Goal: Check status

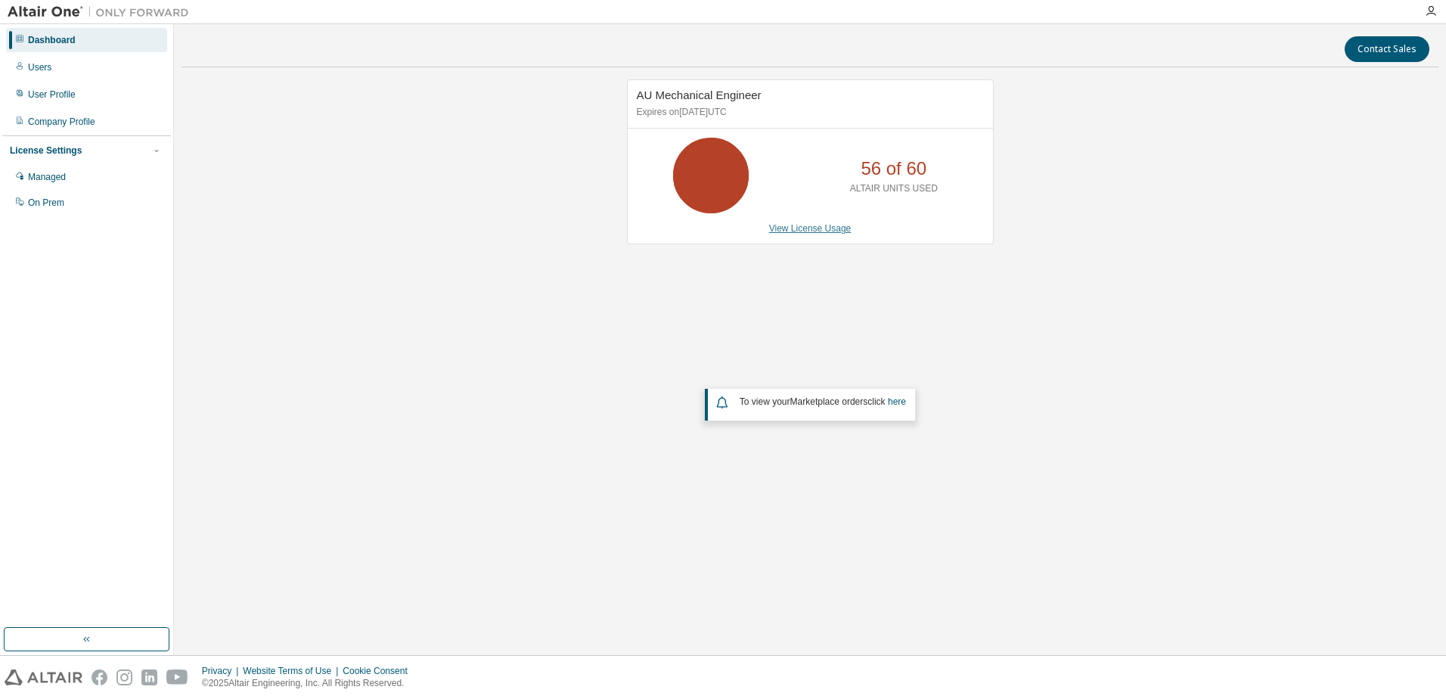
click at [809, 234] on link "View License Usage" at bounding box center [810, 228] width 82 height 11
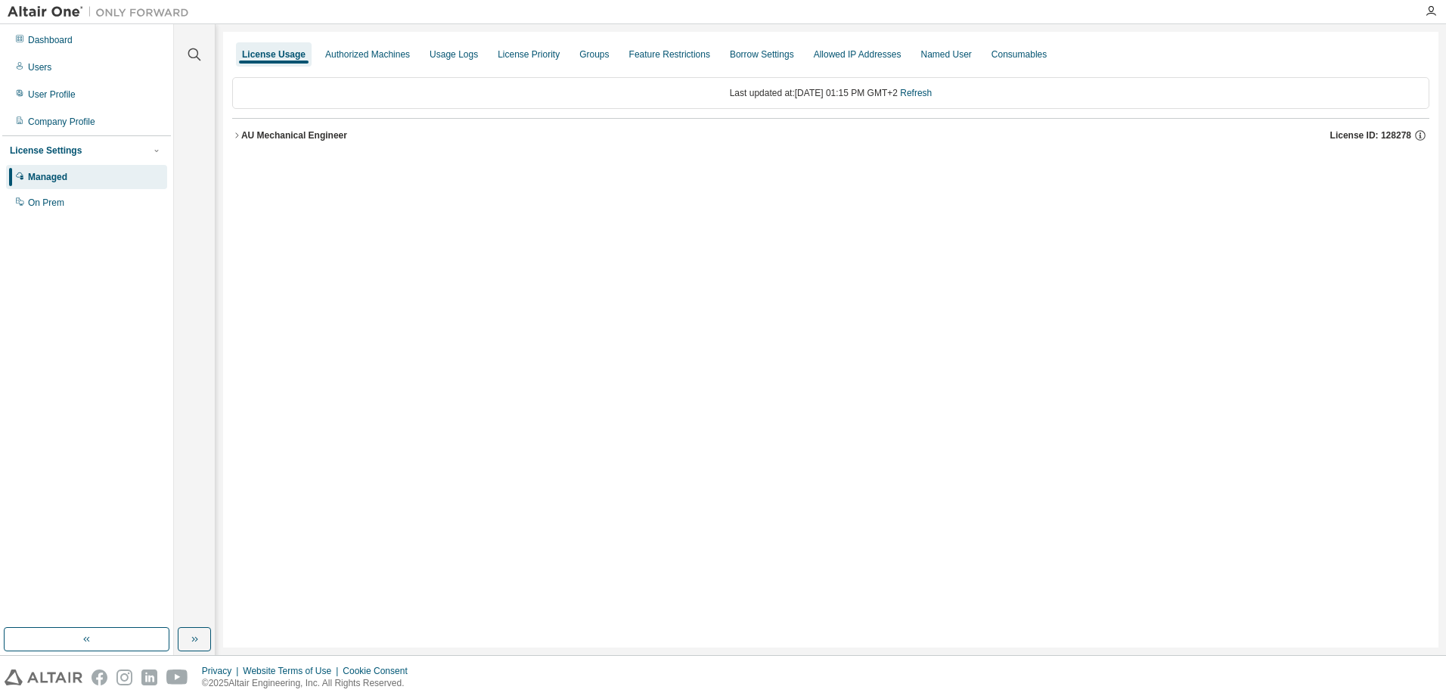
click at [237, 141] on button "AU Mechanical Engineer License ID: 128278" at bounding box center [830, 135] width 1197 height 33
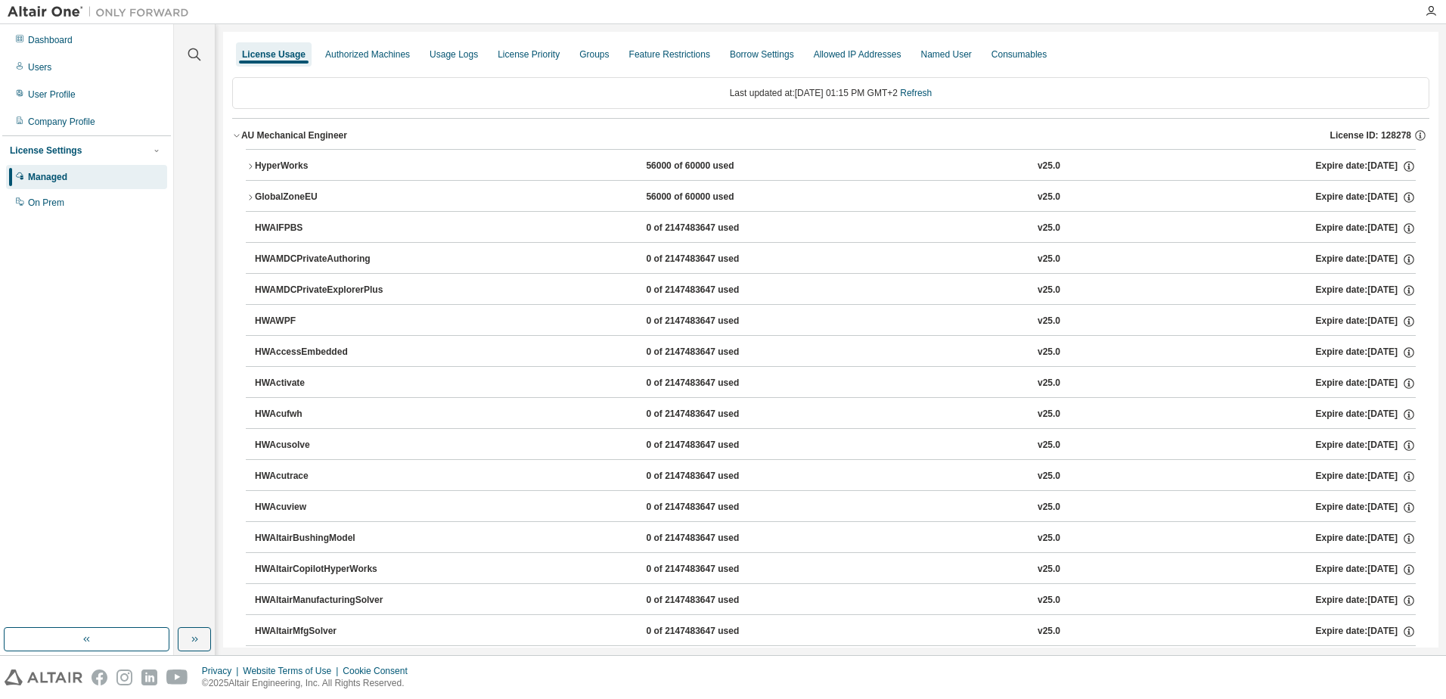
click at [250, 163] on icon "button" at bounding box center [250, 166] width 9 height 9
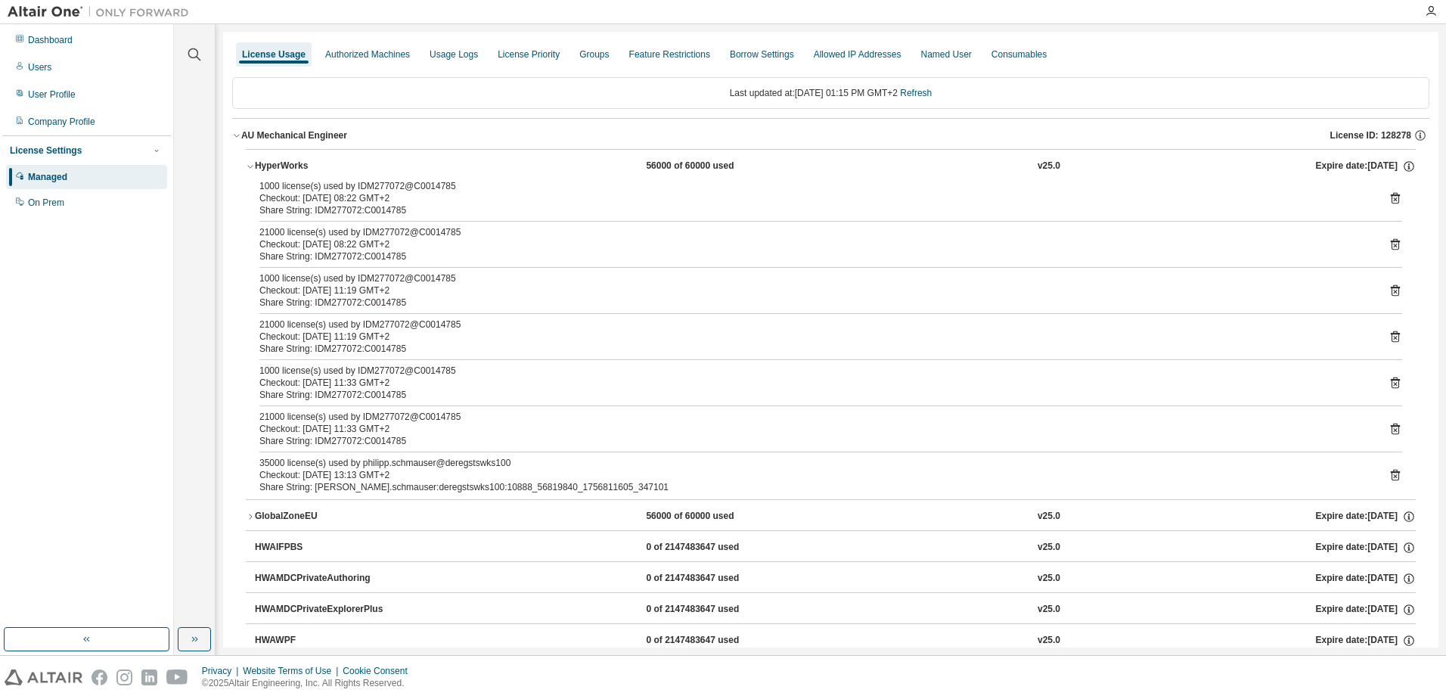
click at [1391, 471] on icon at bounding box center [1395, 475] width 9 height 11
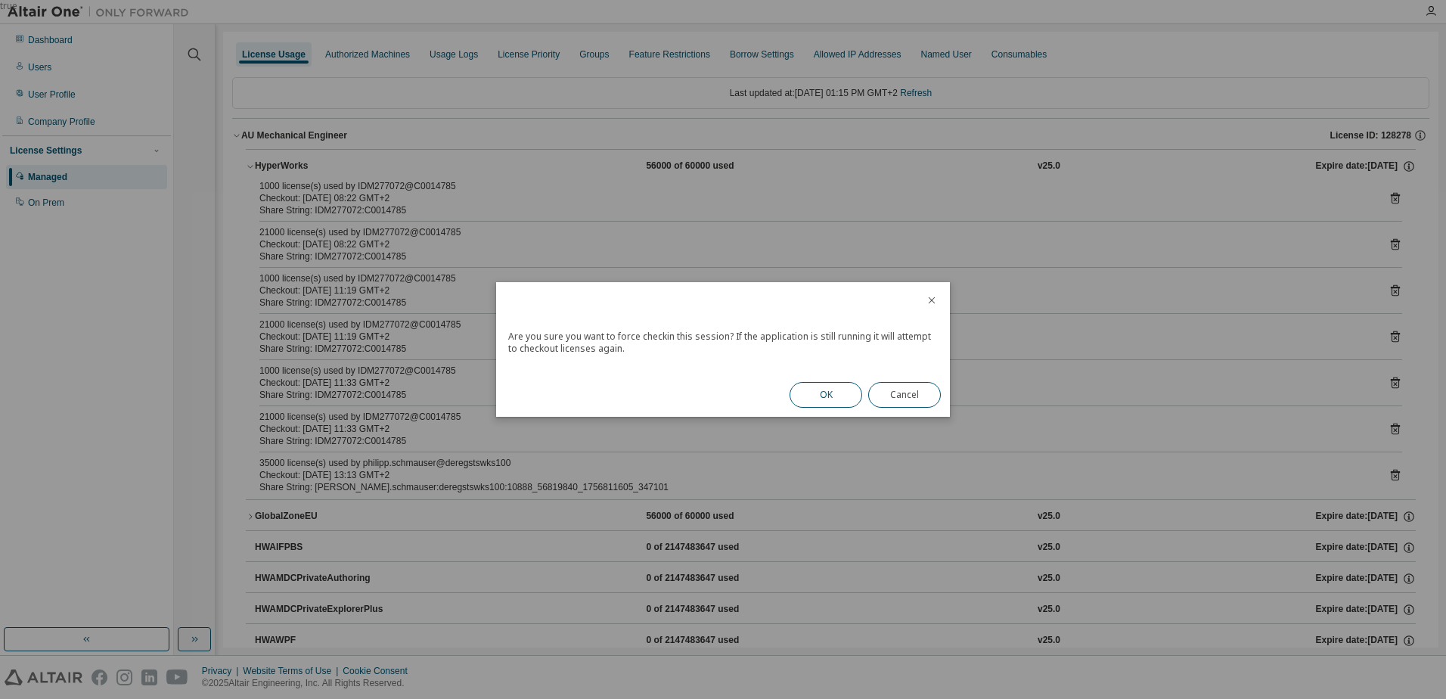
click at [812, 390] on button "OK" at bounding box center [826, 395] width 73 height 26
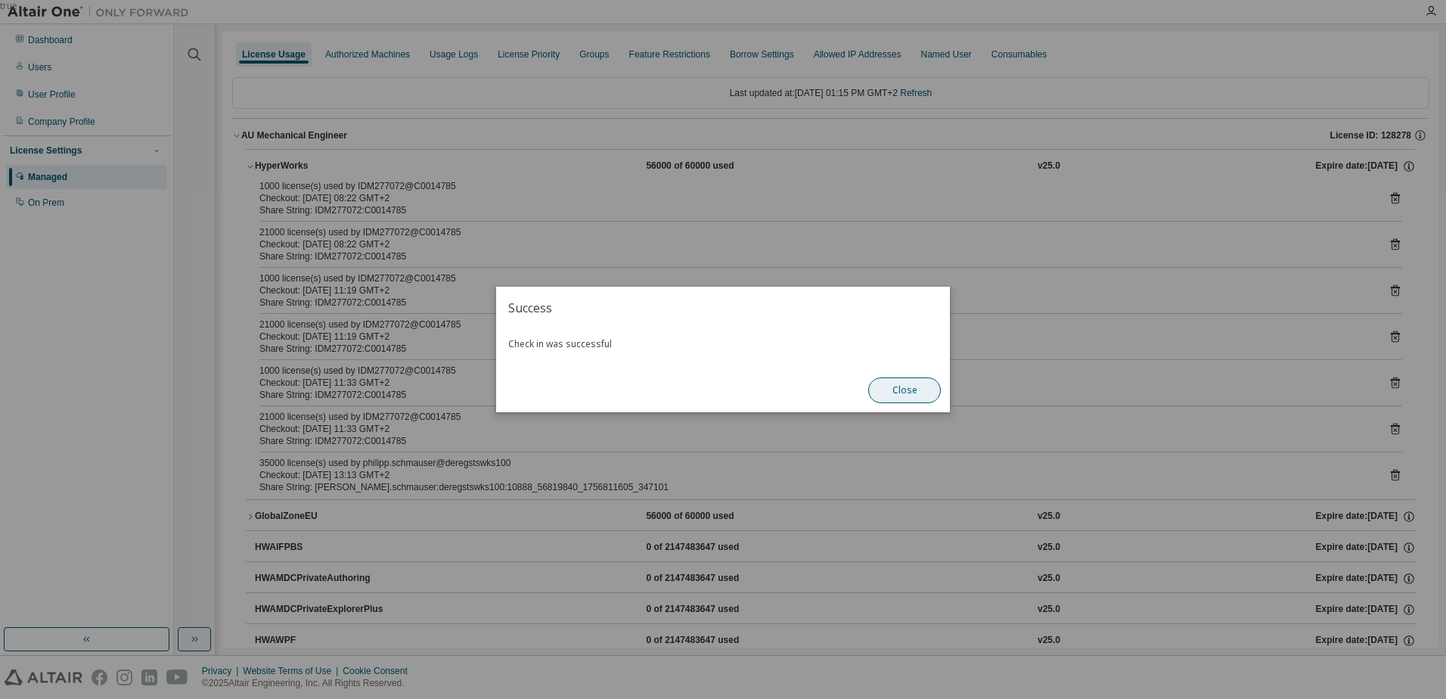
click at [901, 382] on button "Close" at bounding box center [904, 390] width 73 height 26
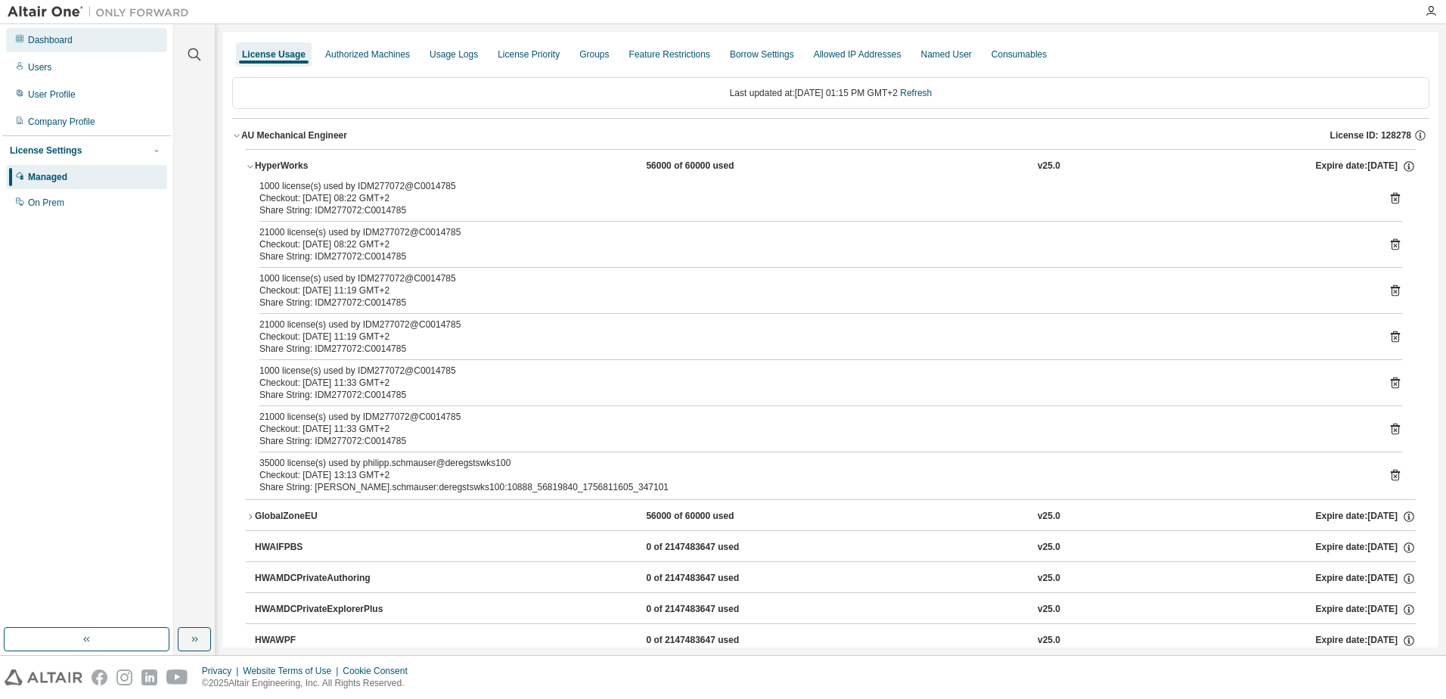
click at [47, 45] on div "Dashboard" at bounding box center [50, 40] width 45 height 12
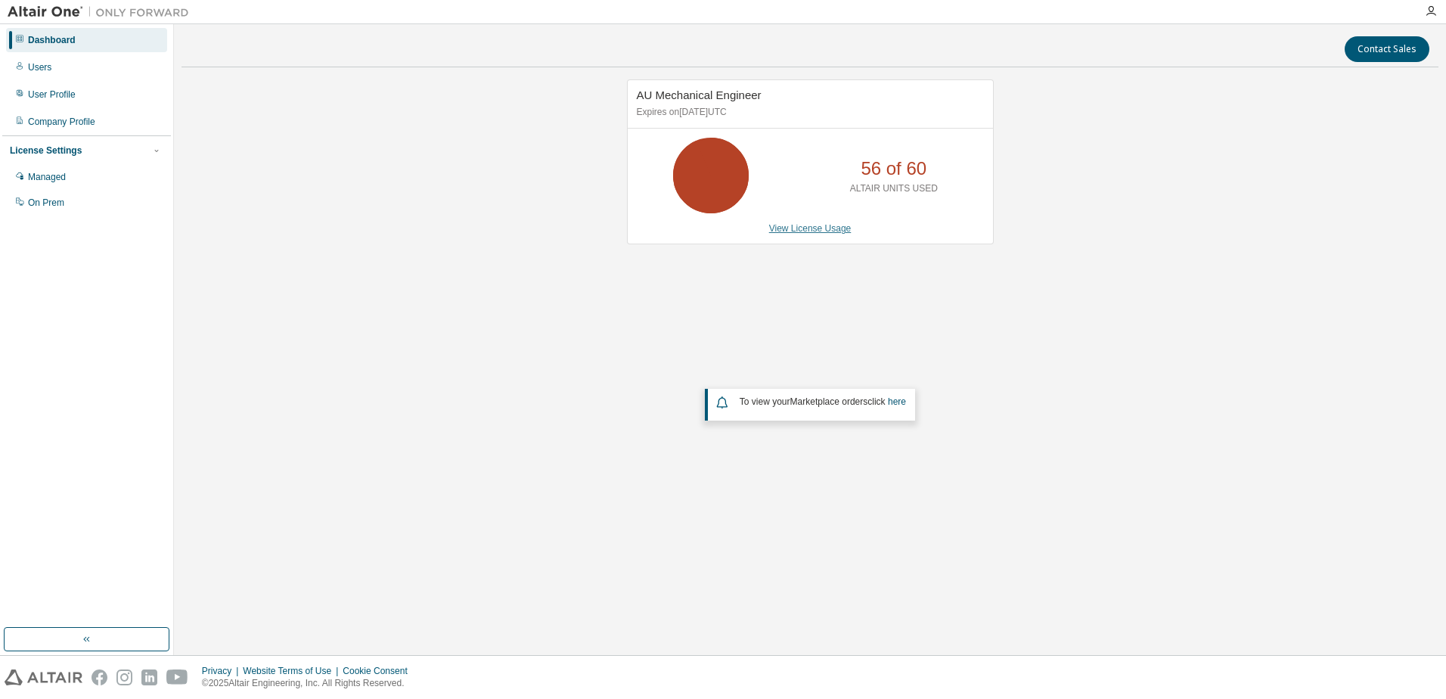
click at [817, 227] on link "View License Usage" at bounding box center [810, 228] width 82 height 11
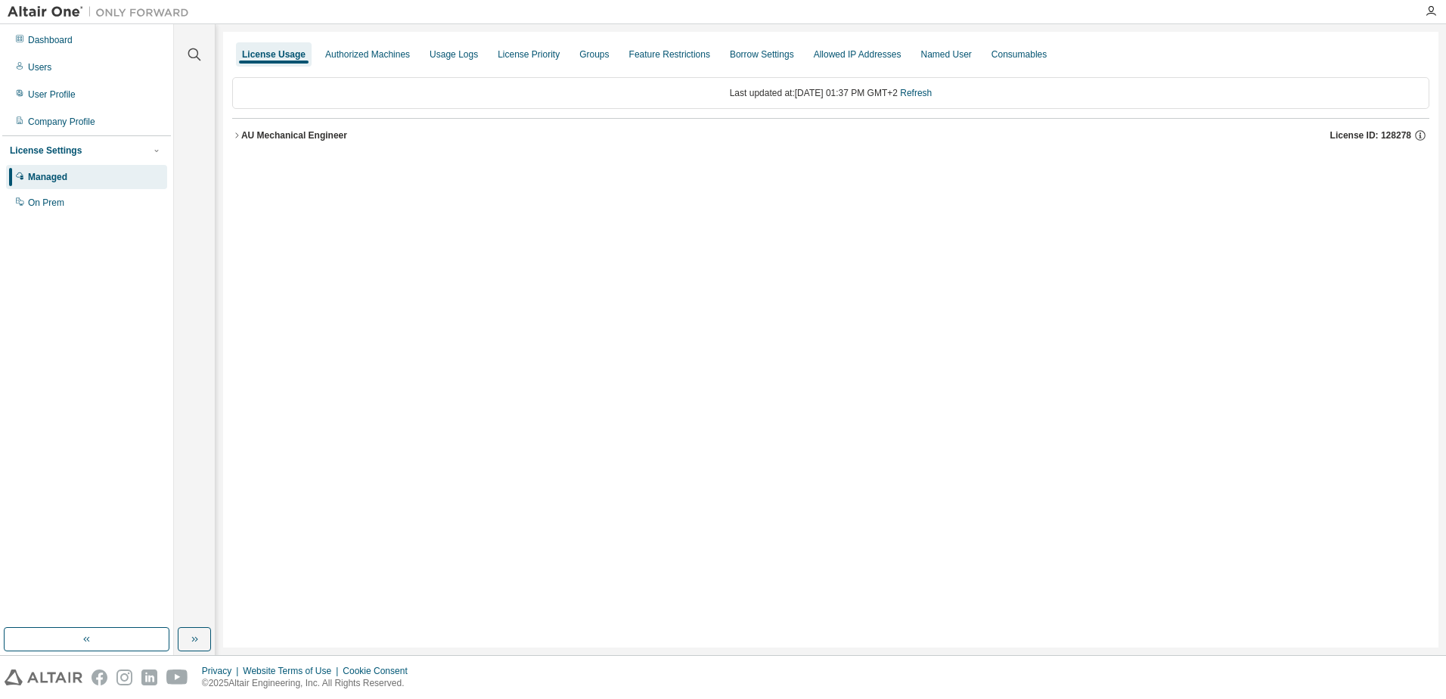
click at [241, 126] on button "AU Mechanical Engineer License ID: 128278" at bounding box center [830, 135] width 1197 height 33
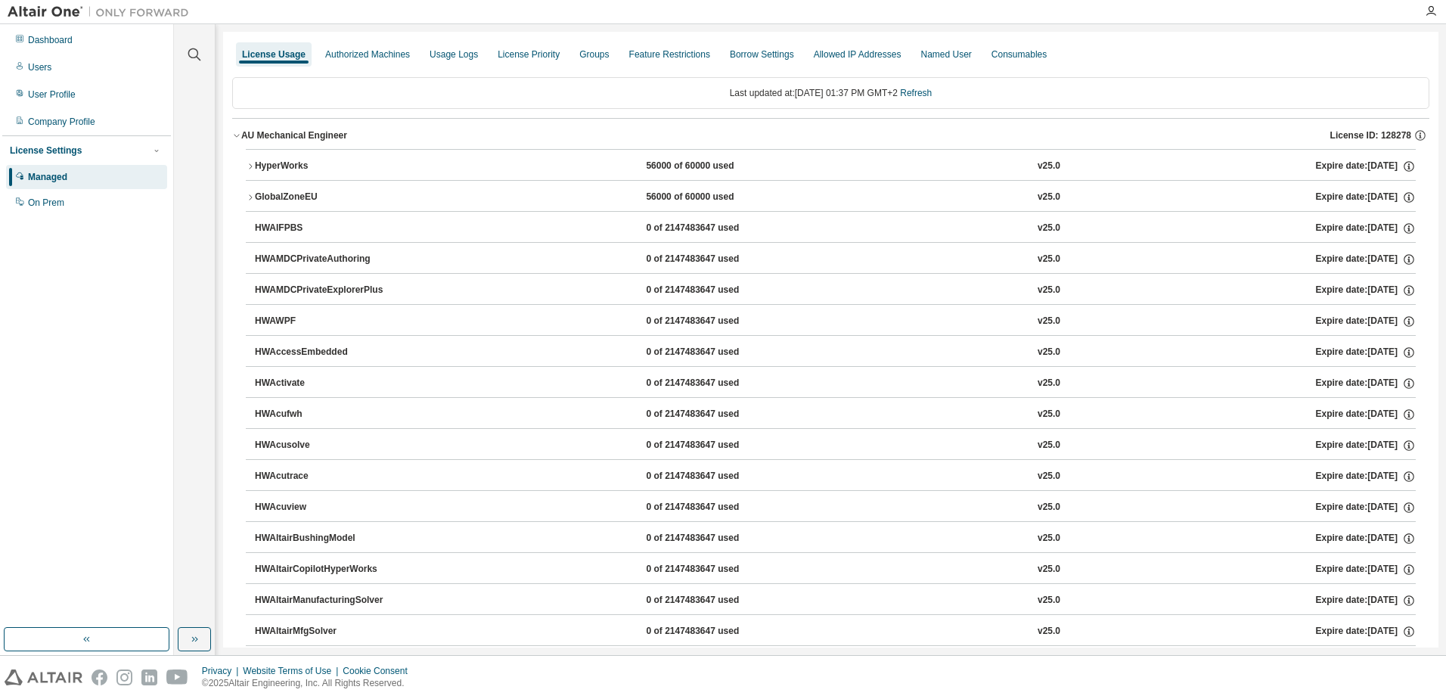
click at [248, 161] on button "HyperWorks 56000 of 60000 used v25.0 Expire date: [DATE]" at bounding box center [831, 166] width 1170 height 33
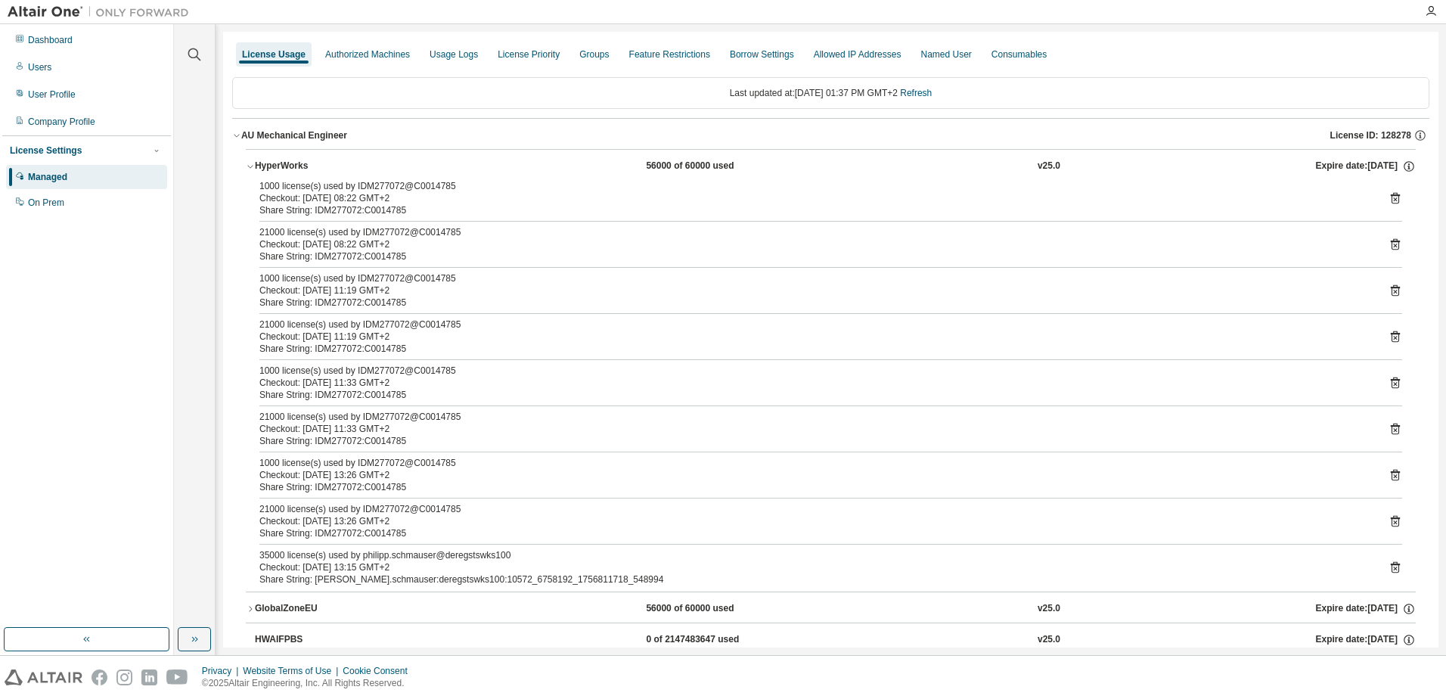
click at [1391, 564] on icon at bounding box center [1395, 567] width 9 height 11
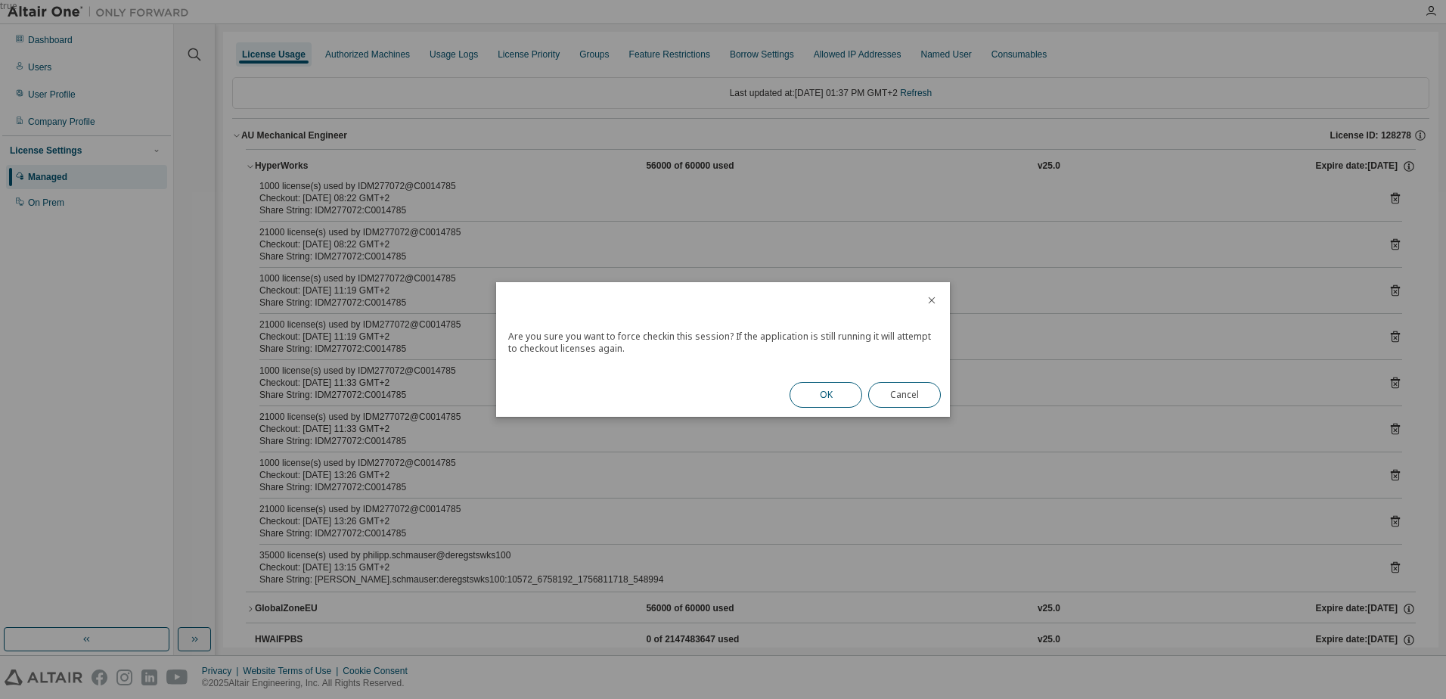
click at [836, 387] on button "OK" at bounding box center [826, 395] width 73 height 26
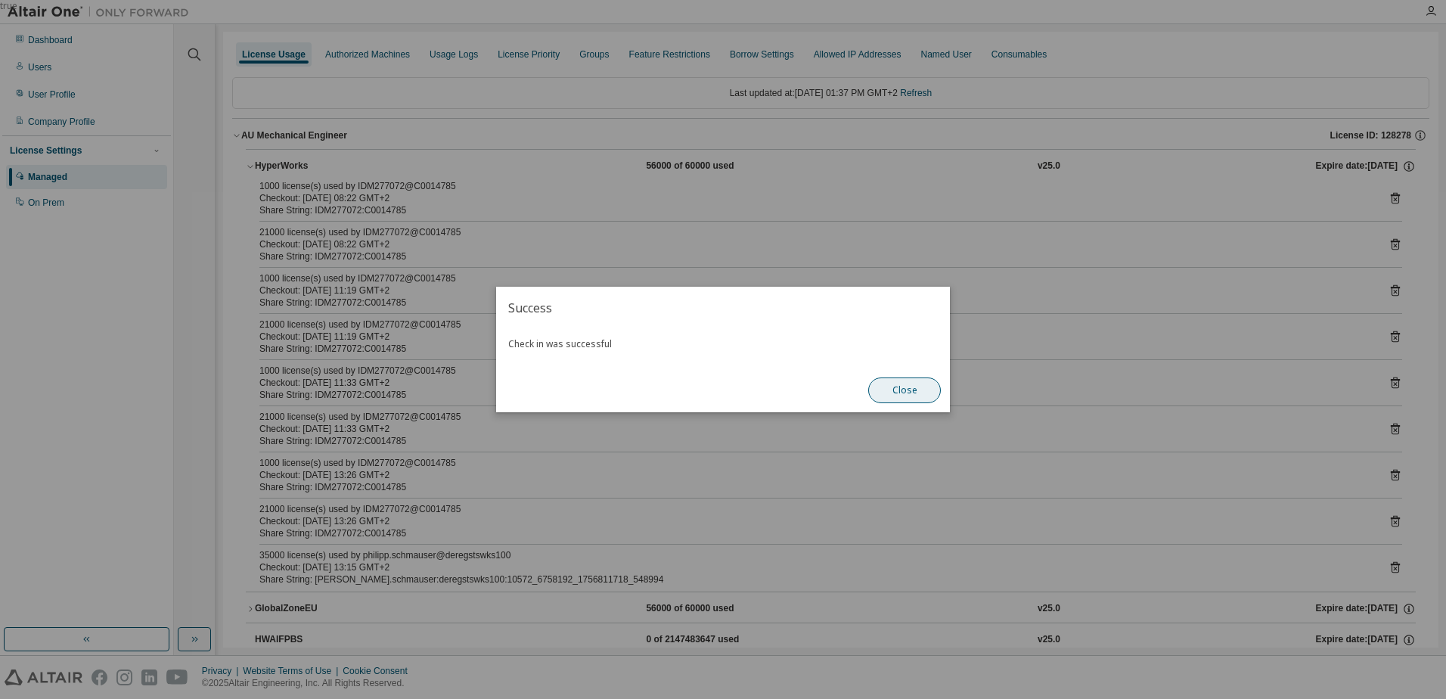
click at [922, 386] on button "Close" at bounding box center [904, 390] width 73 height 26
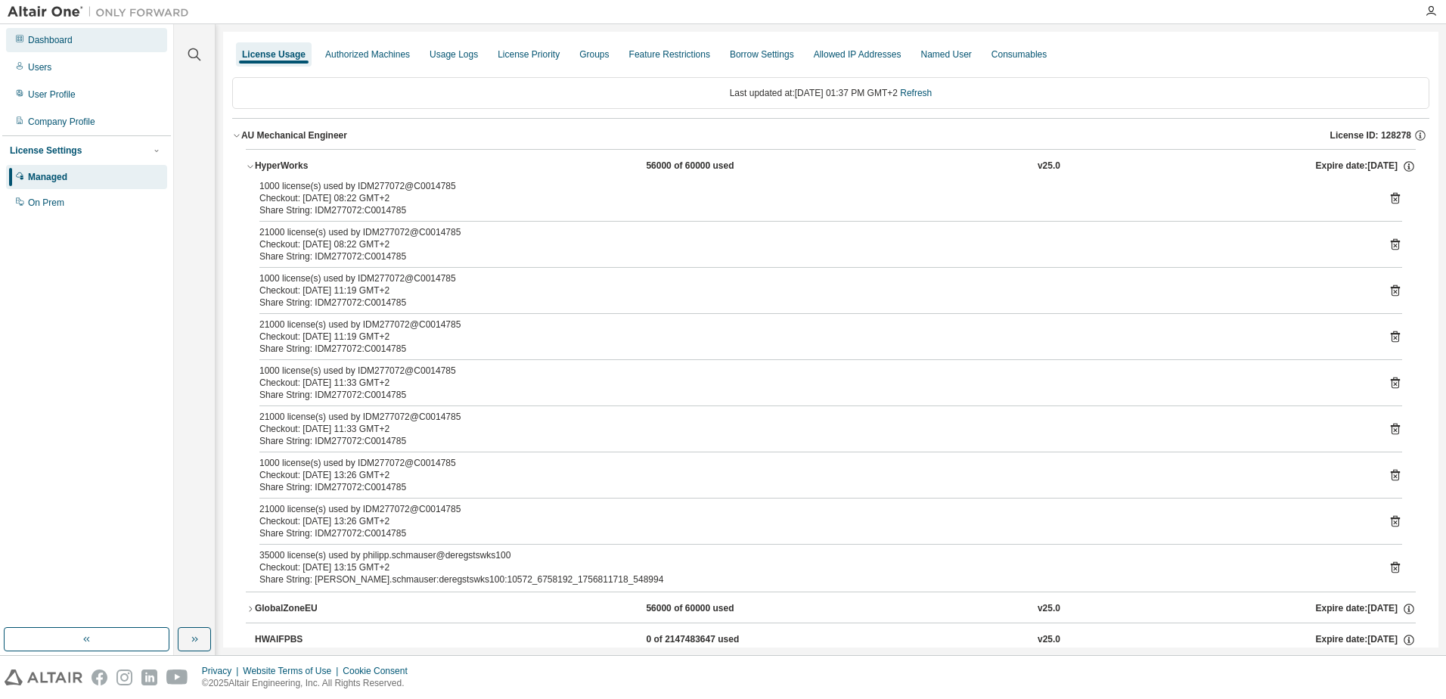
click at [95, 38] on div "Dashboard" at bounding box center [86, 40] width 161 height 24
